Goal: Task Accomplishment & Management: Use online tool/utility

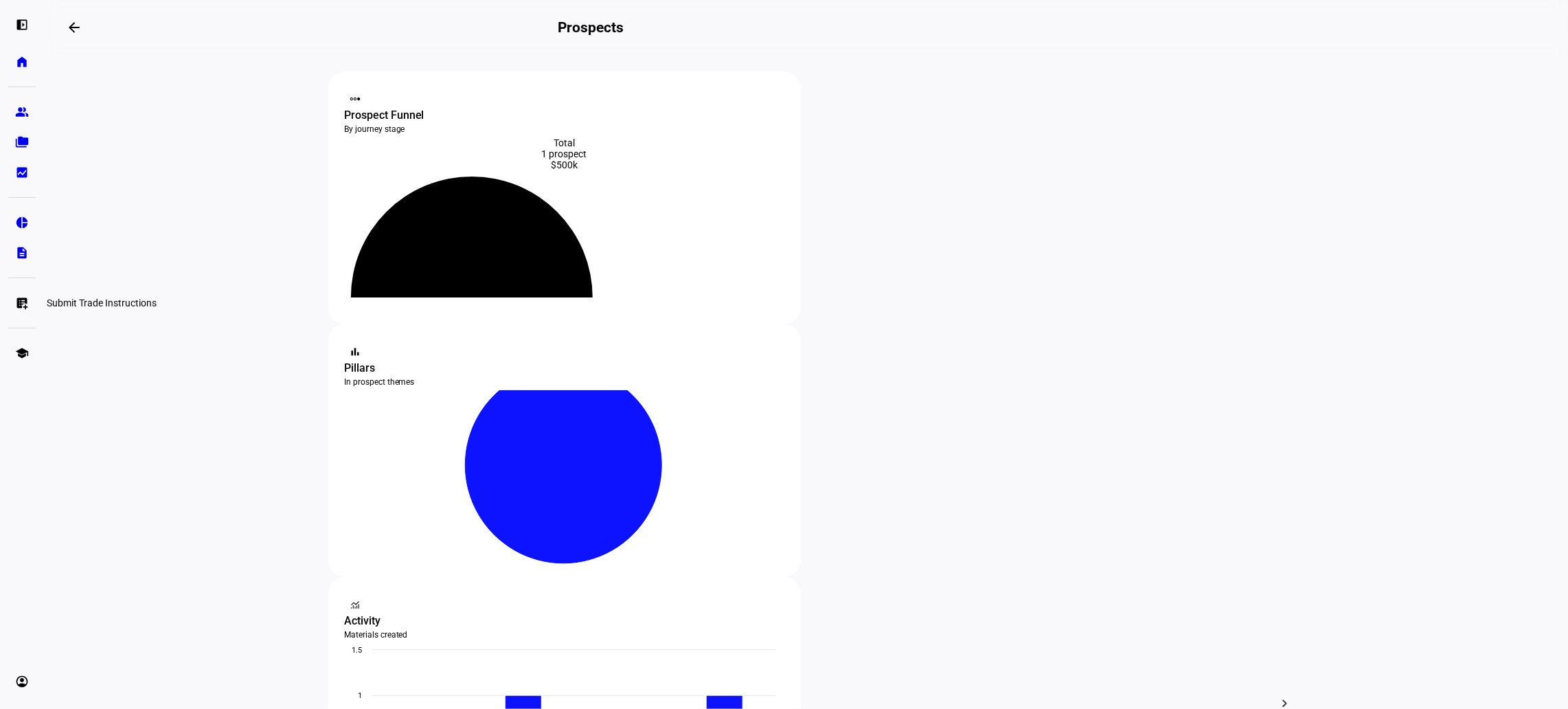
click at [15, 308] on eth-mat-symbol "list_alt_add" at bounding box center [22, 303] width 14 height 14
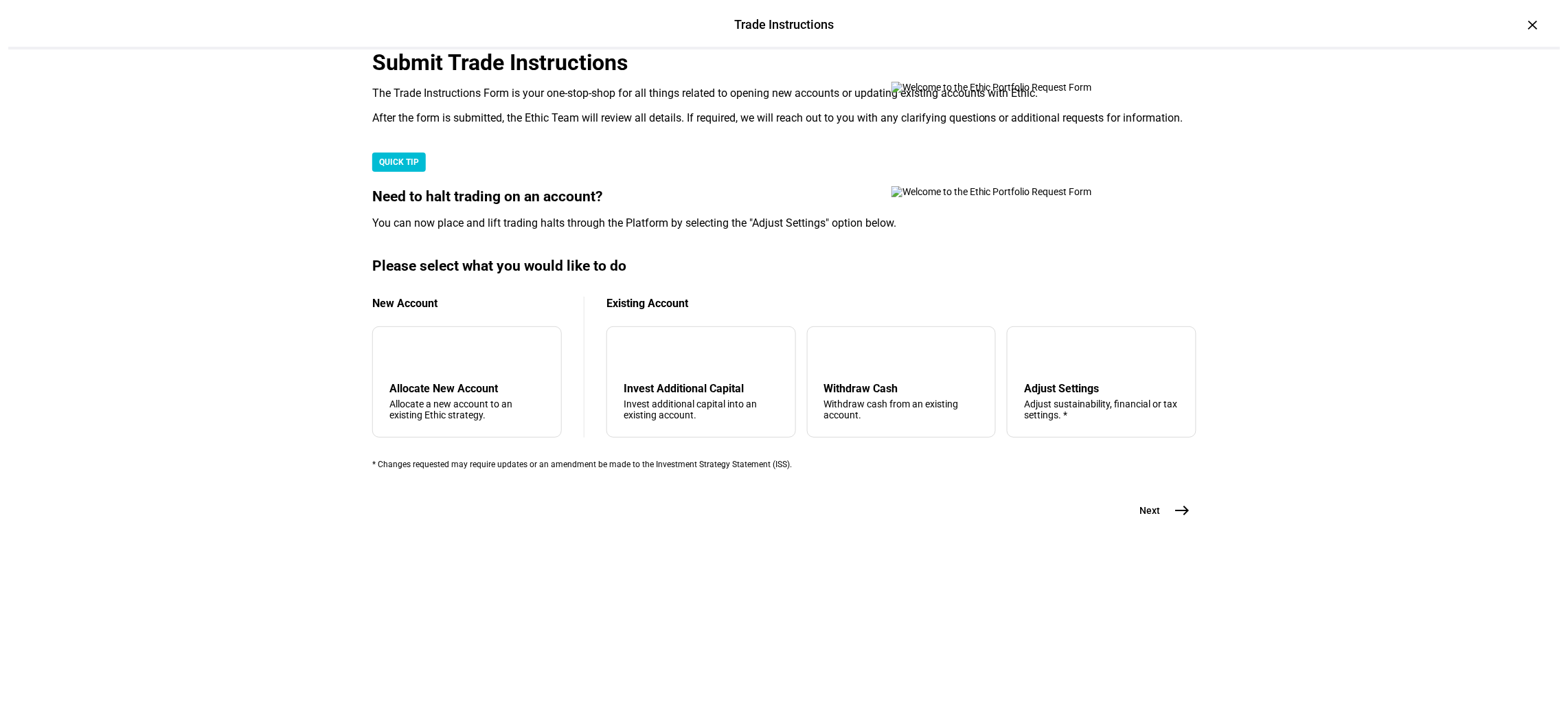
scroll to position [206, 0]
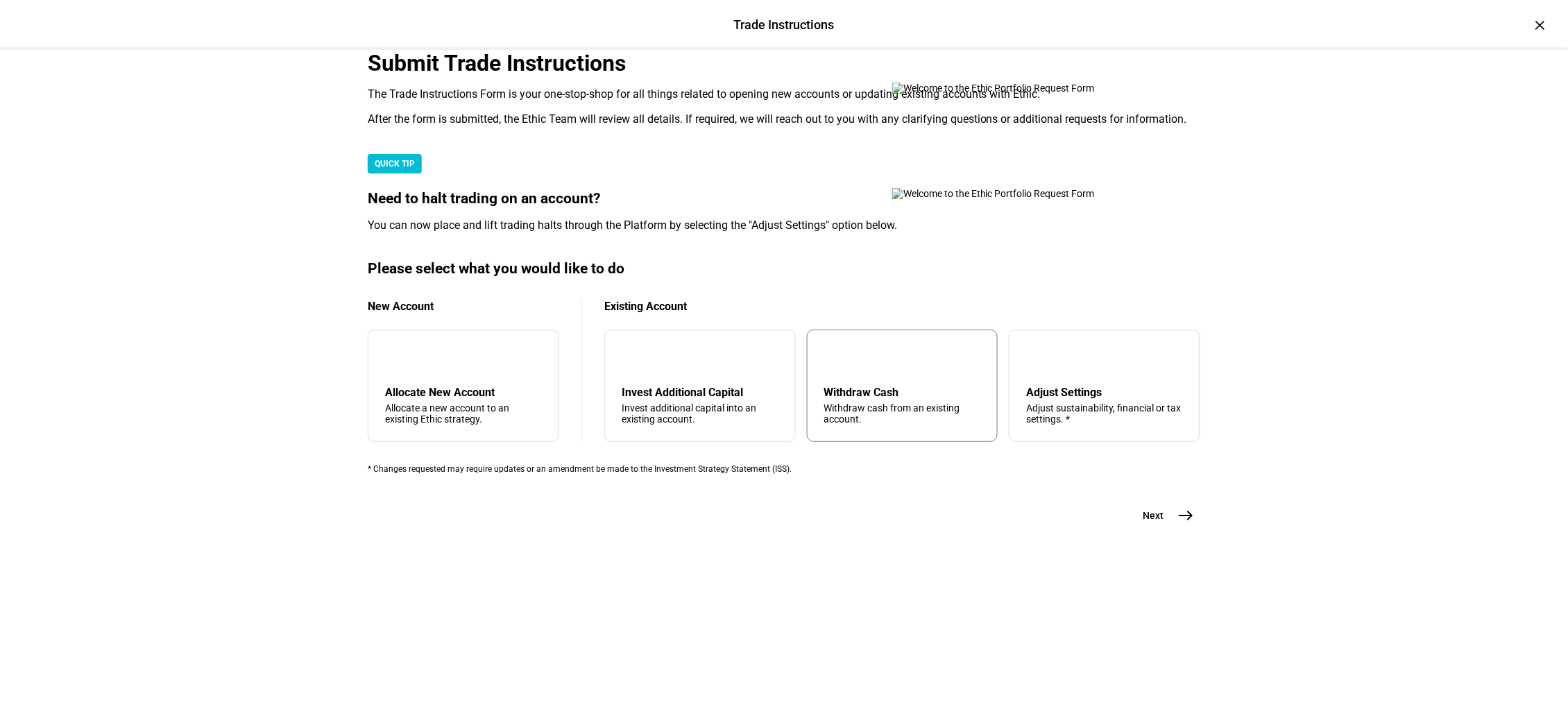
click at [856, 399] on div "Withdraw Cash" at bounding box center [903, 392] width 157 height 13
click at [1179, 524] on mat-icon "east" at bounding box center [1186, 516] width 17 height 17
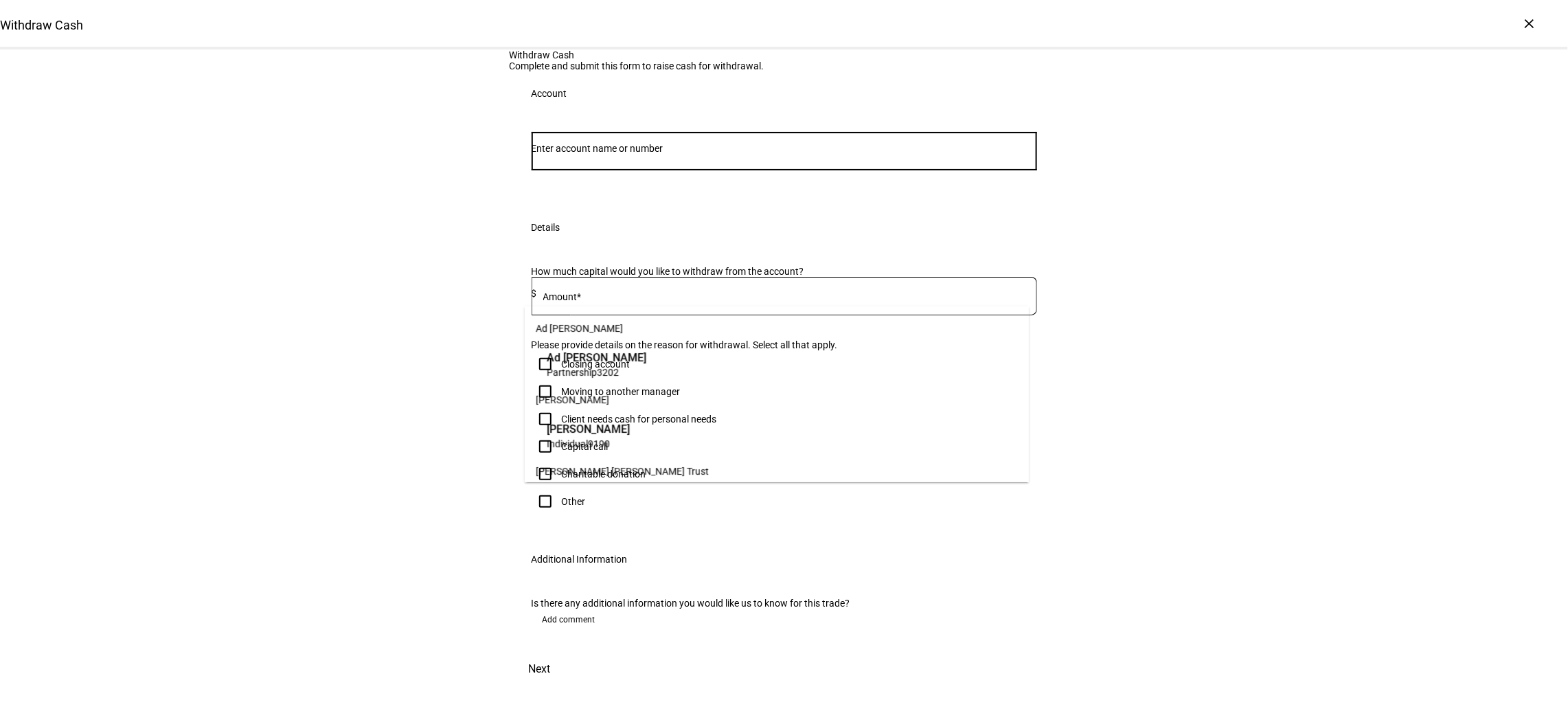
click at [616, 154] on input "Number" at bounding box center [784, 149] width 506 height 11
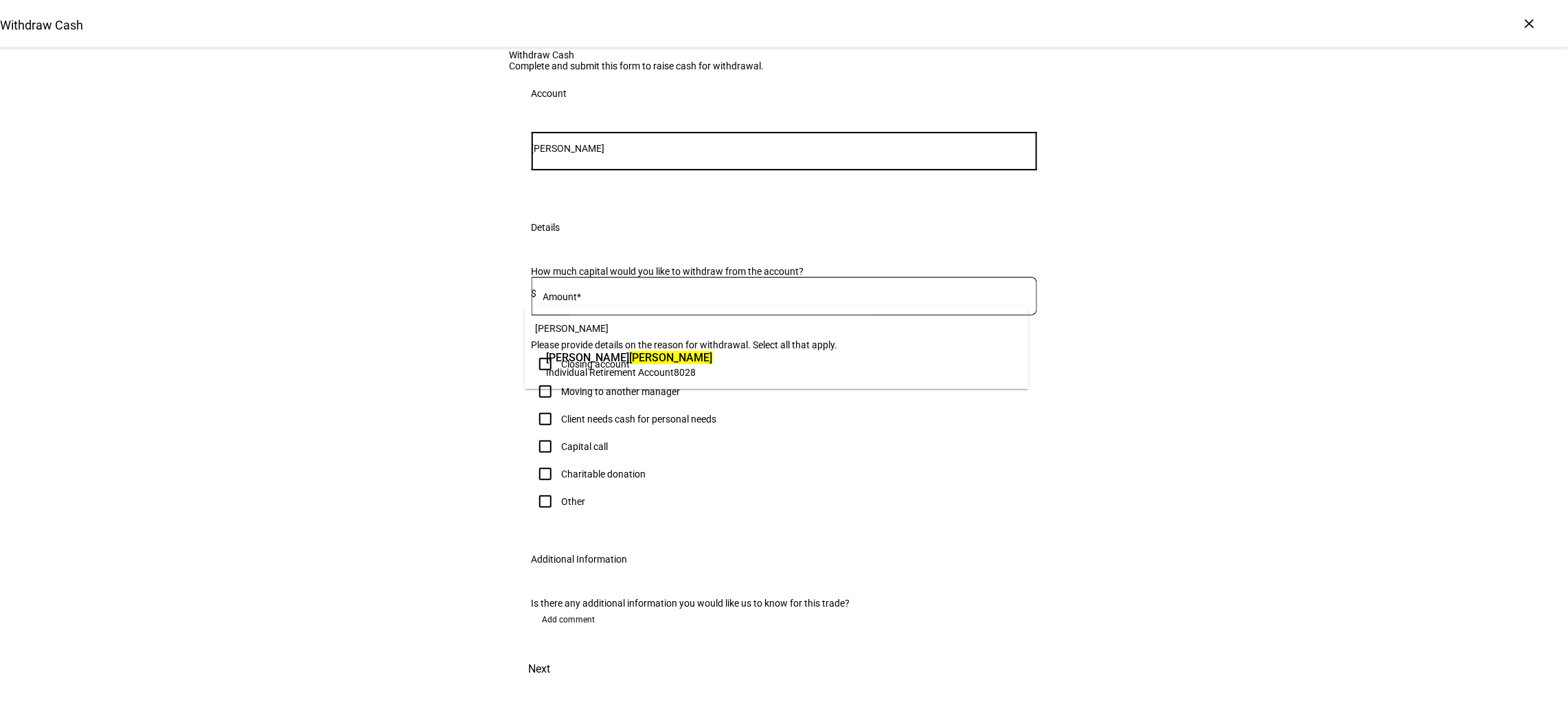
type input "[PERSON_NAME]"
click at [582, 374] on span "Individual Retirement Account" at bounding box center [611, 372] width 128 height 11
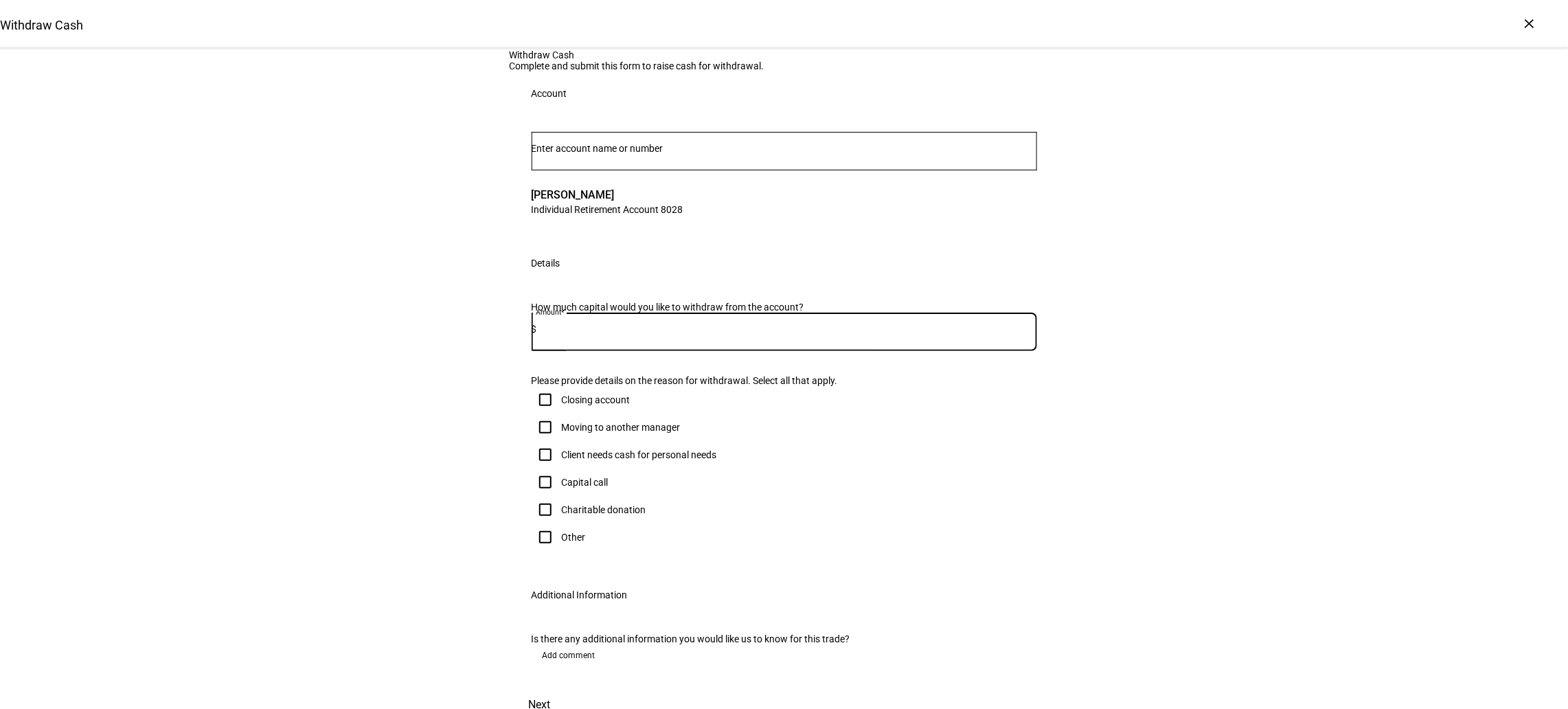
drag, startPoint x: 599, startPoint y: 505, endPoint x: 596, endPoint y: 490, distance: 15.3
click at [597, 335] on input at bounding box center [787, 329] width 500 height 11
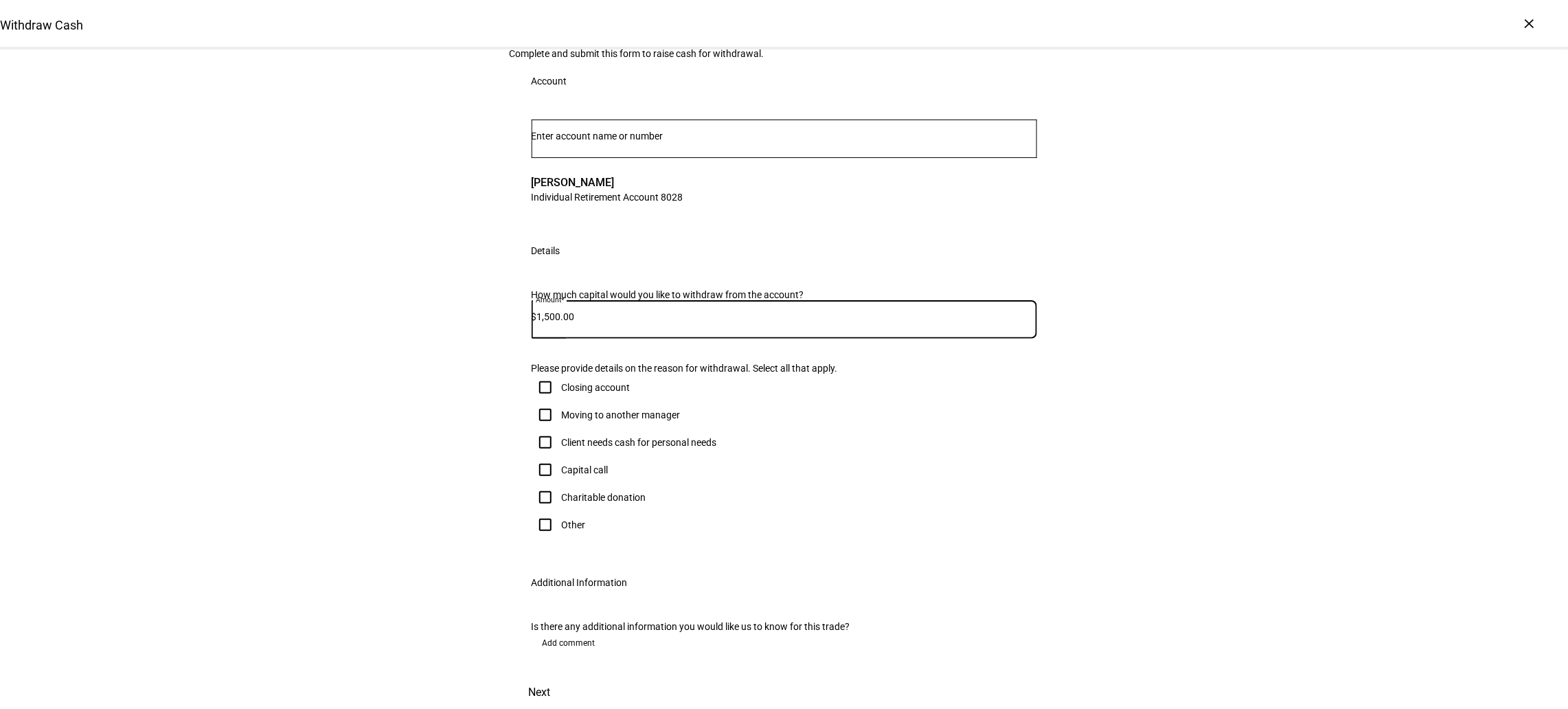
scroll to position [292, 0]
type input "1,500.00"
click at [539, 429] on input "Client needs cash for personal needs" at bounding box center [546, 443] width 28 height 28
checkbox input "true"
drag, startPoint x: 1033, startPoint y: 663, endPoint x: 1028, endPoint y: 652, distance: 12.1
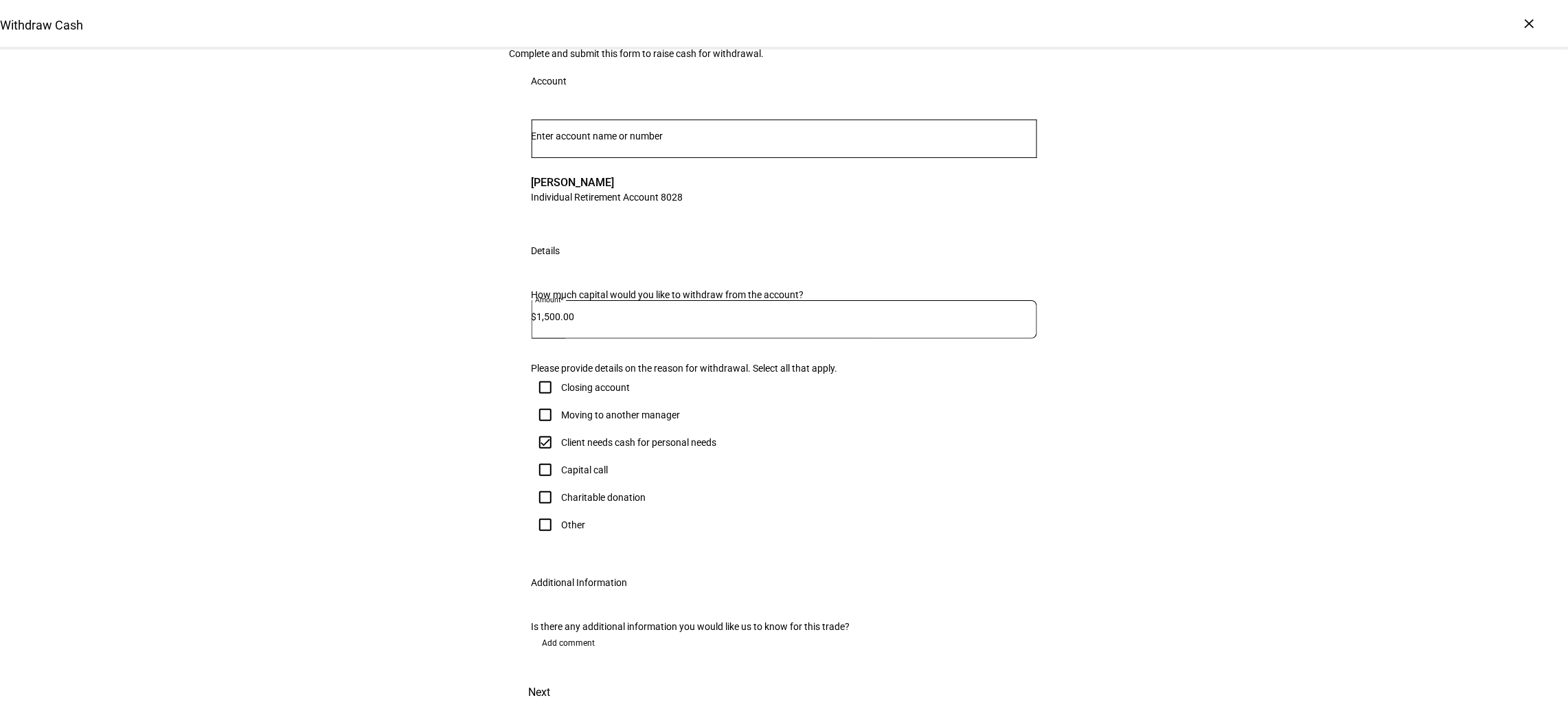
click at [570, 676] on button "Next" at bounding box center [539, 692] width 60 height 33
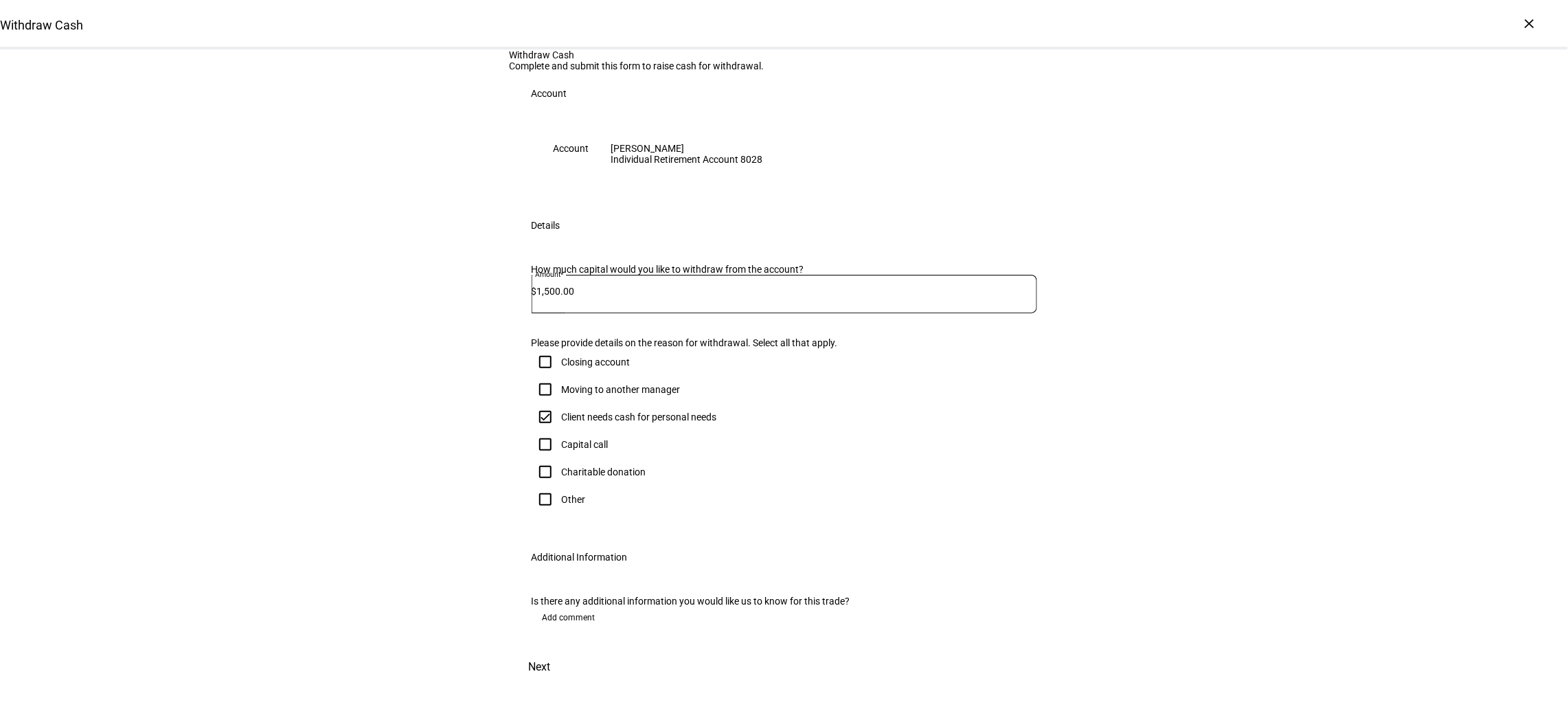
scroll to position [0, 0]
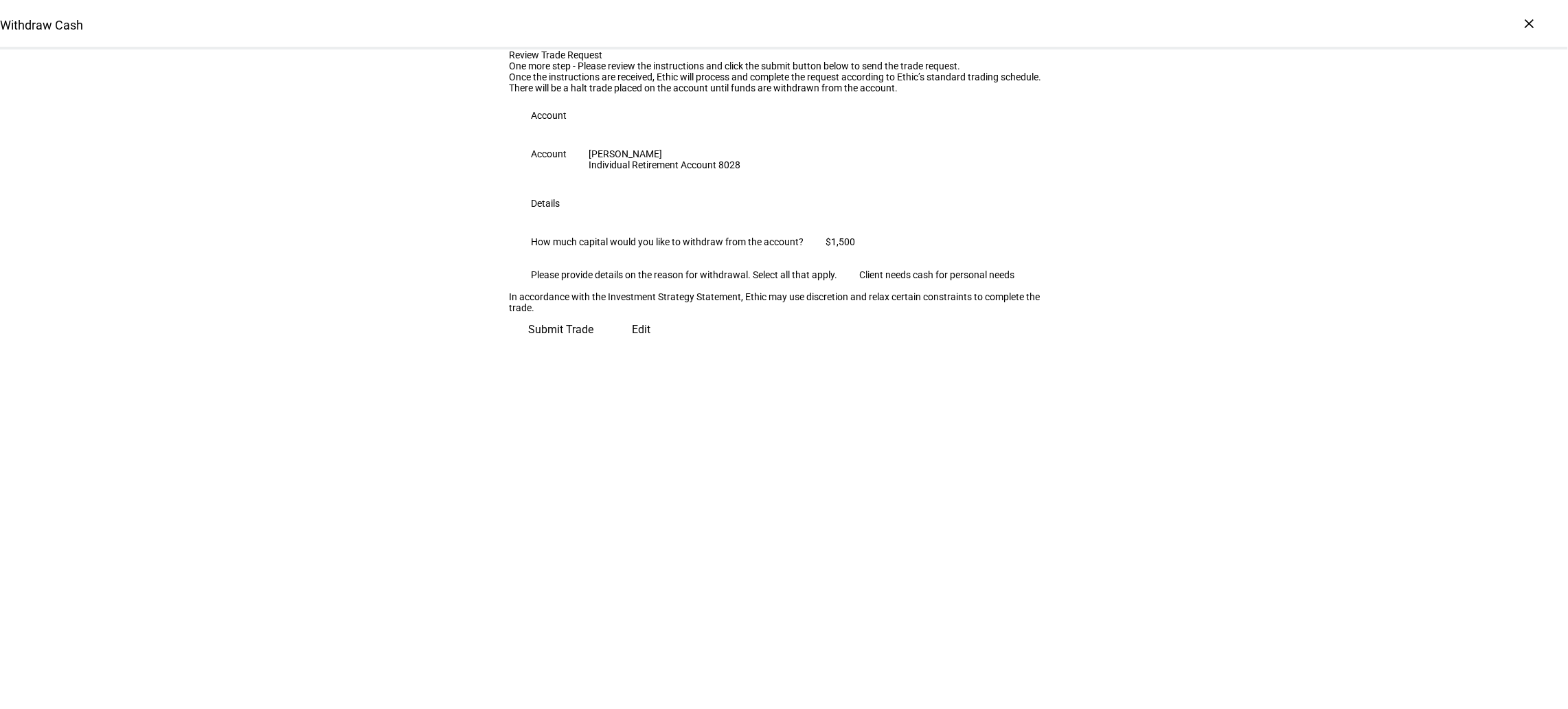
click at [594, 347] on span "Submit Trade" at bounding box center [562, 330] width 65 height 33
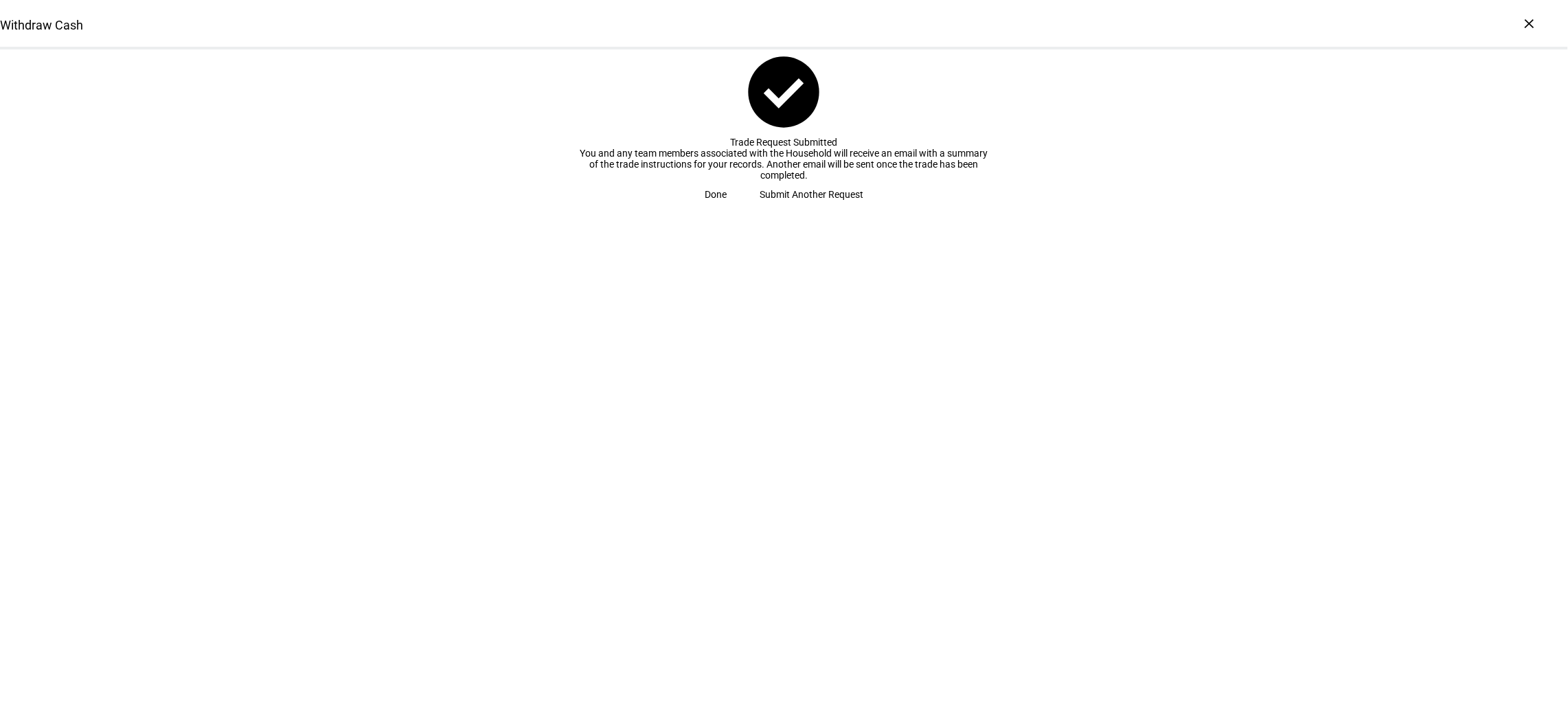
click at [727, 208] on span "Done" at bounding box center [716, 194] width 22 height 28
